Goal: Information Seeking & Learning: Learn about a topic

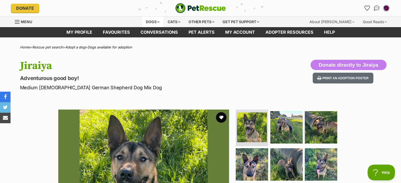
click at [148, 21] on div "Dogs" at bounding box center [152, 22] width 21 height 11
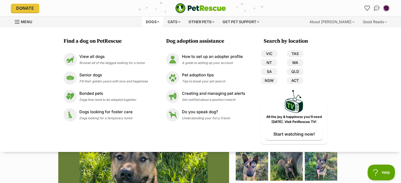
click at [149, 22] on div "Dogs" at bounding box center [152, 22] width 21 height 11
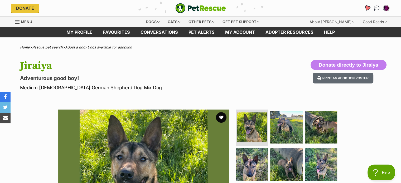
click at [366, 8] on icon "Favourites" at bounding box center [367, 8] width 6 height 6
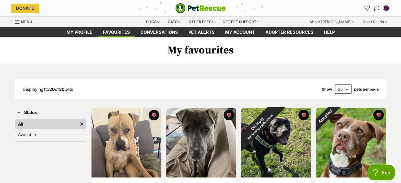
scroll to position [88, 0]
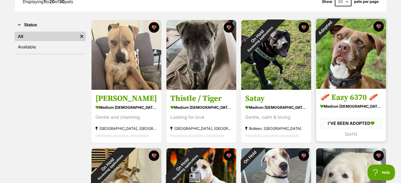
click at [358, 43] on img at bounding box center [351, 54] width 70 height 70
click at [379, 25] on button "favourite" at bounding box center [379, 27] width 12 height 12
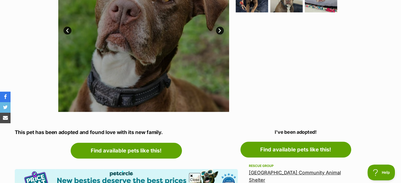
scroll to position [264, 0]
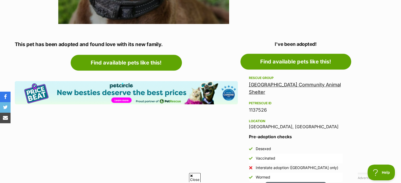
click at [288, 82] on link "Mornington Peninsula Community Animal Shelter" at bounding box center [295, 88] width 92 height 13
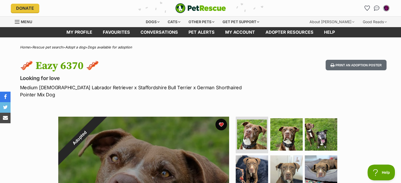
click at [222, 119] on button "favourite" at bounding box center [221, 125] width 12 height 12
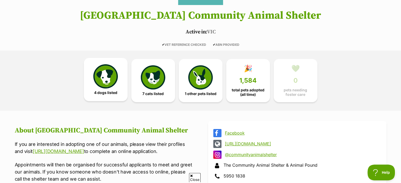
click at [104, 92] on span "4 dogs listed" at bounding box center [105, 93] width 23 height 4
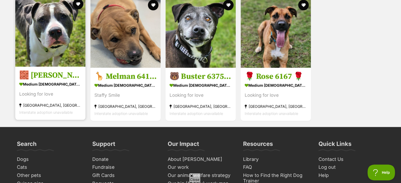
click at [53, 46] on img at bounding box center [50, 32] width 70 height 70
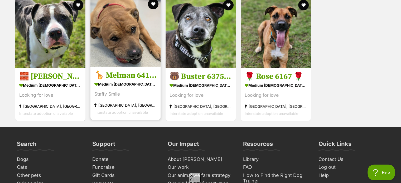
click at [129, 47] on img at bounding box center [125, 32] width 70 height 70
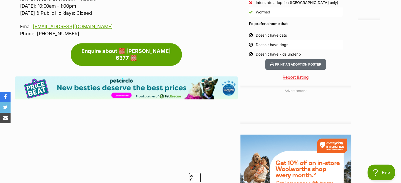
scroll to position [264, 0]
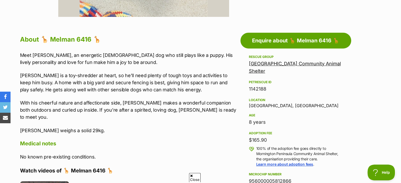
scroll to position [176, 0]
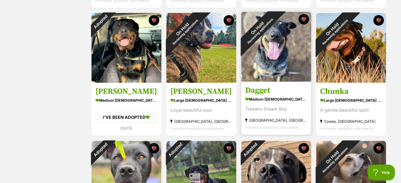
scroll to position [439, 0]
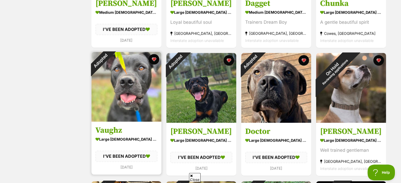
click at [121, 76] on img at bounding box center [126, 87] width 70 height 70
click at [153, 58] on button "favourite" at bounding box center [154, 59] width 12 height 12
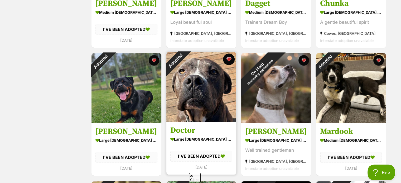
click at [230, 60] on button "favourite" at bounding box center [229, 59] width 12 height 12
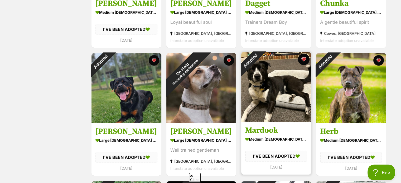
click at [305, 59] on button "favourite" at bounding box center [304, 59] width 12 height 12
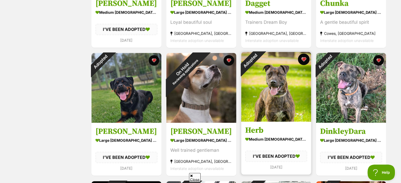
click at [305, 59] on button "favourite" at bounding box center [304, 59] width 12 height 12
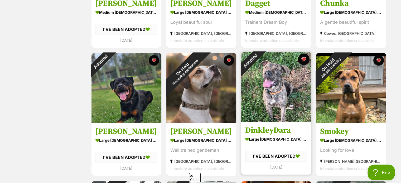
click at [304, 58] on button "favourite" at bounding box center [304, 59] width 12 height 12
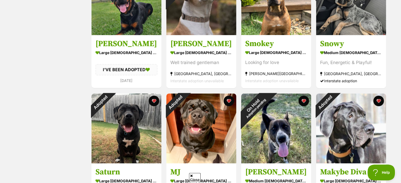
scroll to position [615, 0]
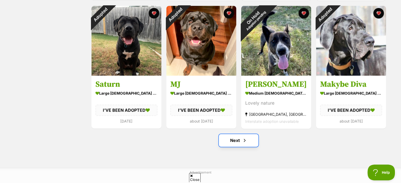
click at [235, 143] on link "Next" at bounding box center [239, 140] width 40 height 13
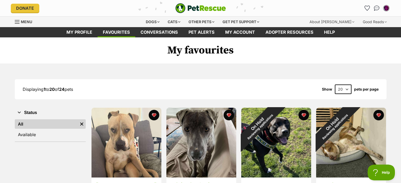
scroll to position [88, 0]
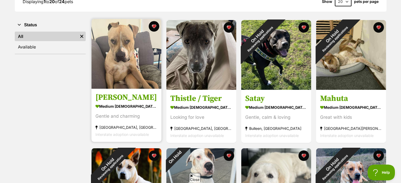
click at [109, 61] on img at bounding box center [126, 54] width 70 height 70
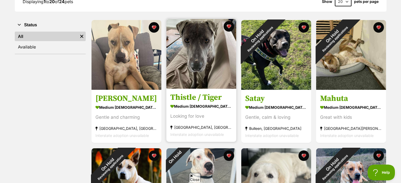
click at [200, 61] on img at bounding box center [201, 54] width 70 height 70
click at [204, 31] on img at bounding box center [201, 54] width 70 height 70
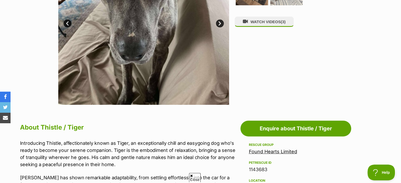
scroll to position [264, 0]
